Goal: Information Seeking & Learning: Learn about a topic

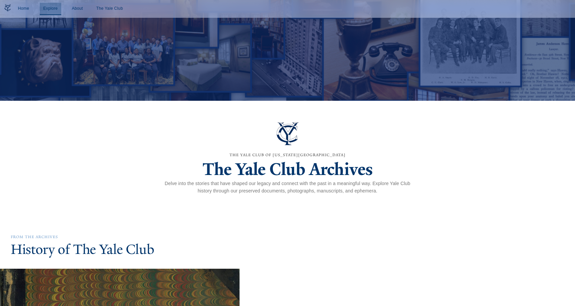
click at [51, 9] on link "Explore" at bounding box center [51, 9] width 22 height 12
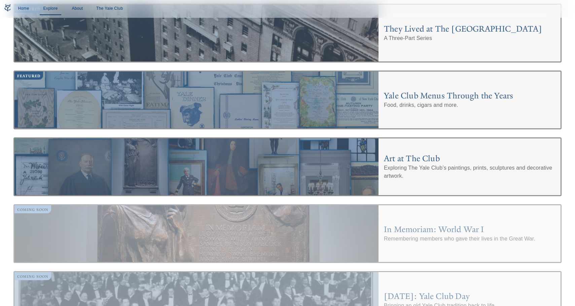
scroll to position [168, 0]
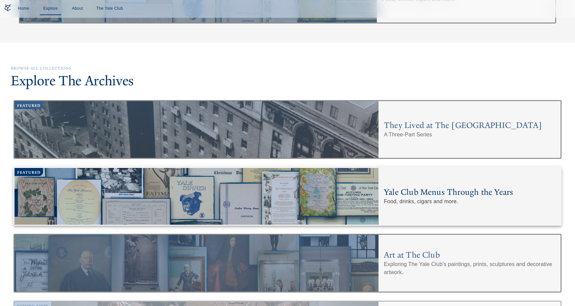
click at [440, 181] on div "Yale Club Menus Through the Years Food, drinks, cigars and more." at bounding box center [469, 196] width 182 height 57
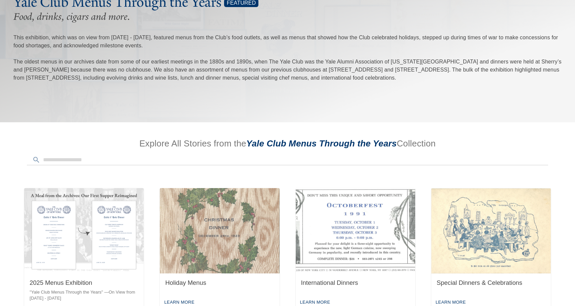
scroll to position [235, 0]
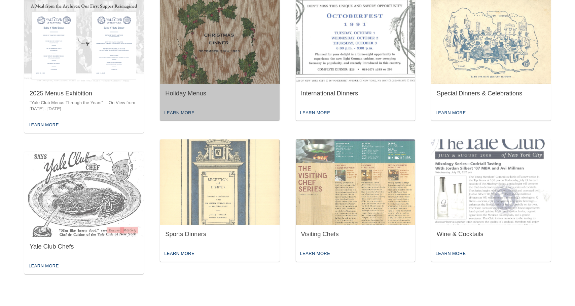
click at [237, 105] on div "Learn More" at bounding box center [219, 113] width 119 height 16
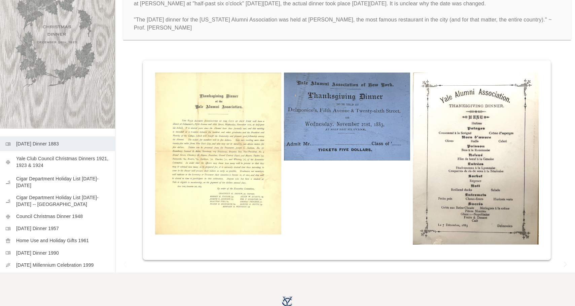
scroll to position [121, 0]
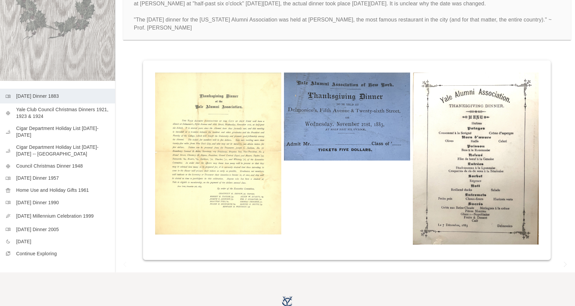
click at [76, 213] on p "[DATE] Millennium Celebration 1999" at bounding box center [62, 216] width 93 height 7
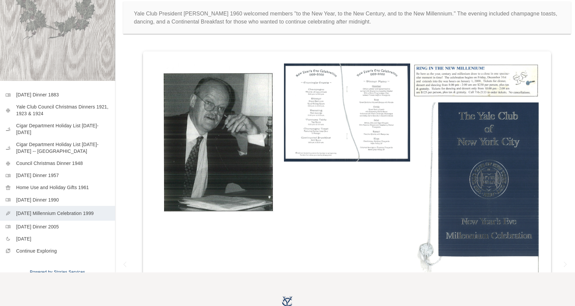
scroll to position [34, 0]
